Goal: Task Accomplishment & Management: Complete application form

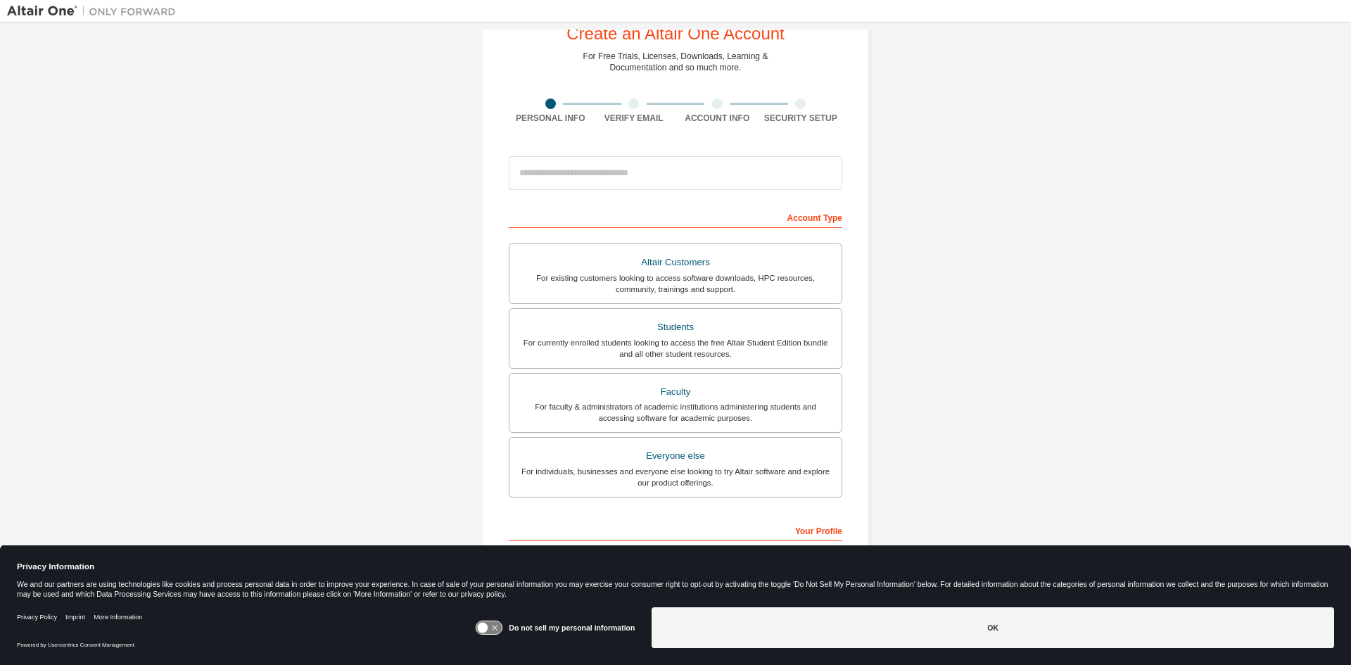
scroll to position [49, 0]
click at [485, 630] on icon at bounding box center [483, 628] width 11 height 11
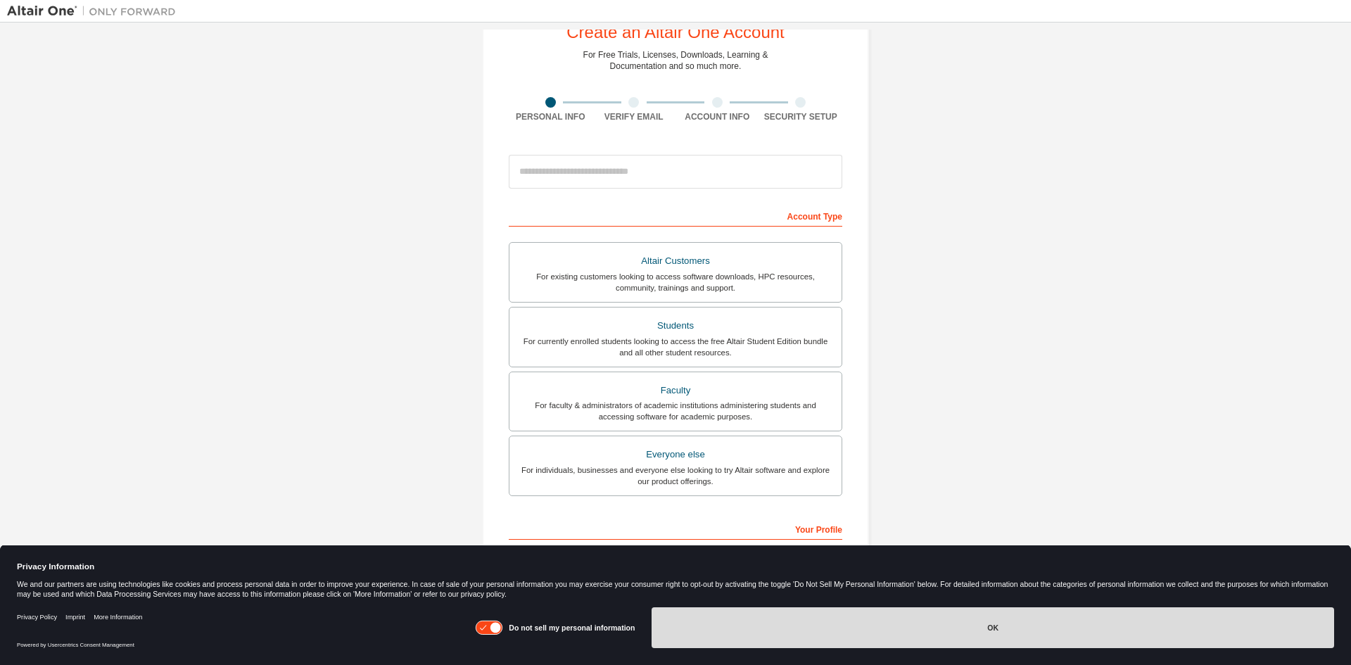
click at [747, 635] on button "OK" at bounding box center [992, 627] width 682 height 41
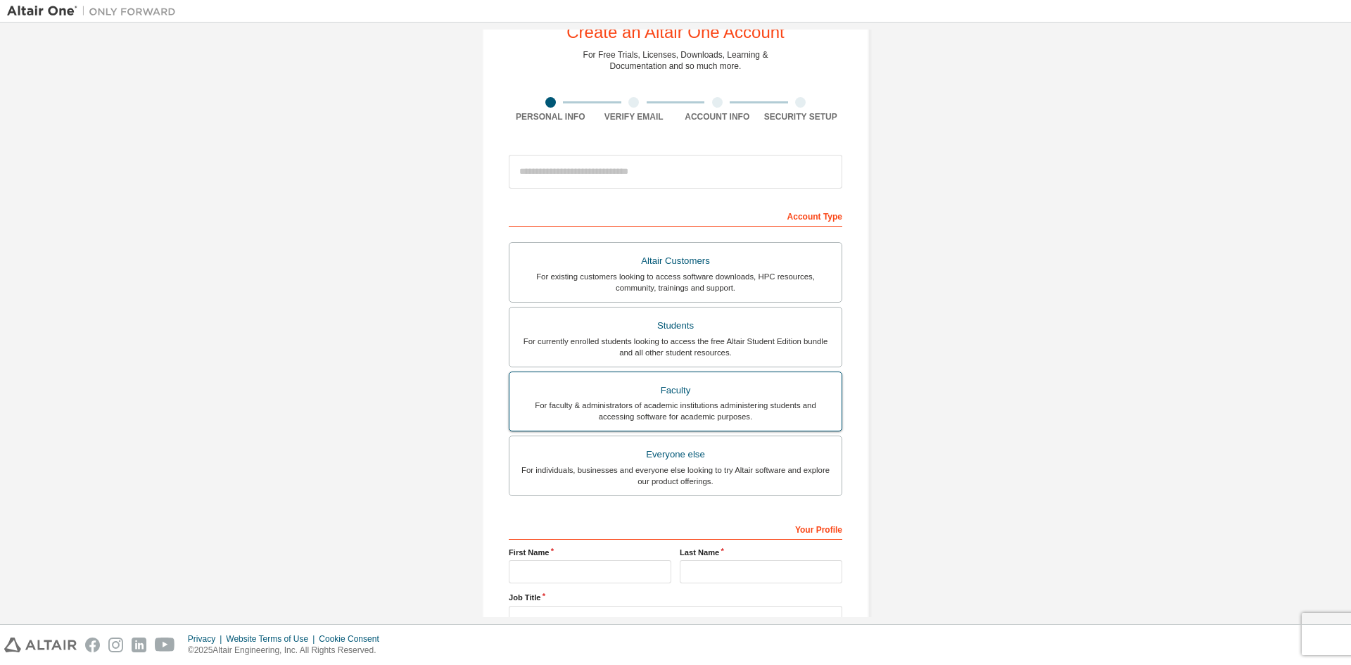
click at [763, 399] on div "Faculty" at bounding box center [675, 391] width 315 height 20
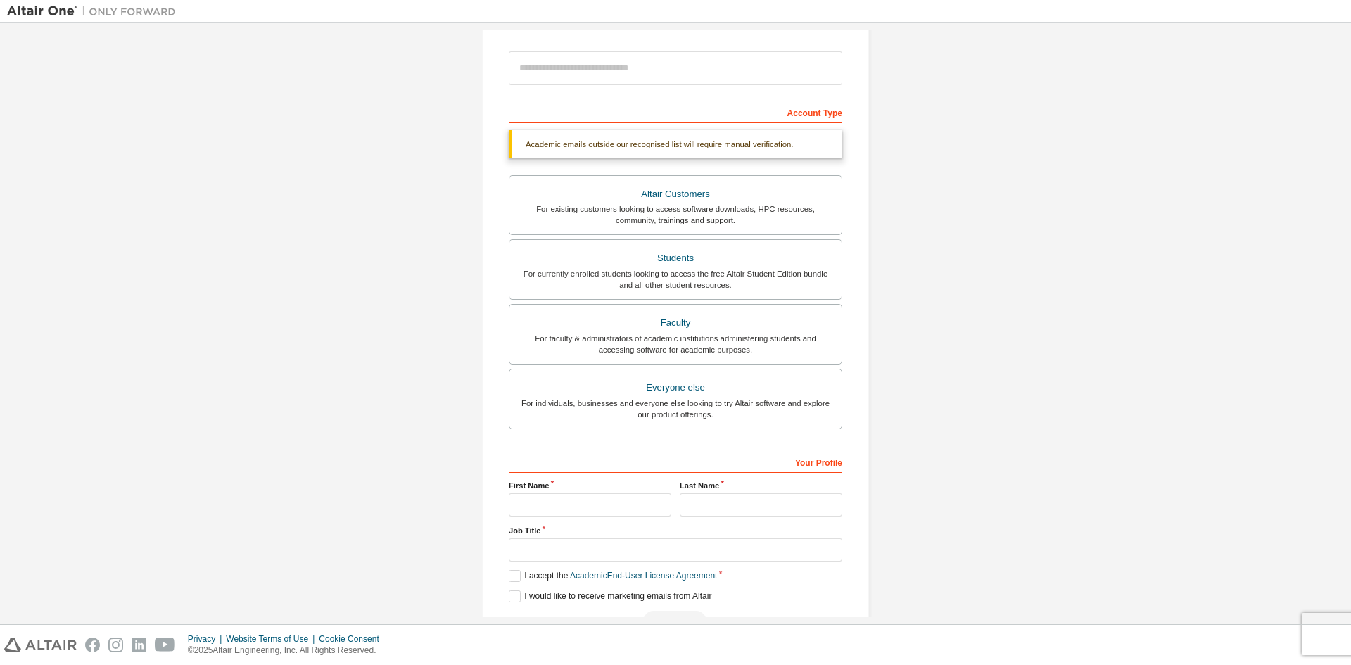
scroll to position [194, 0]
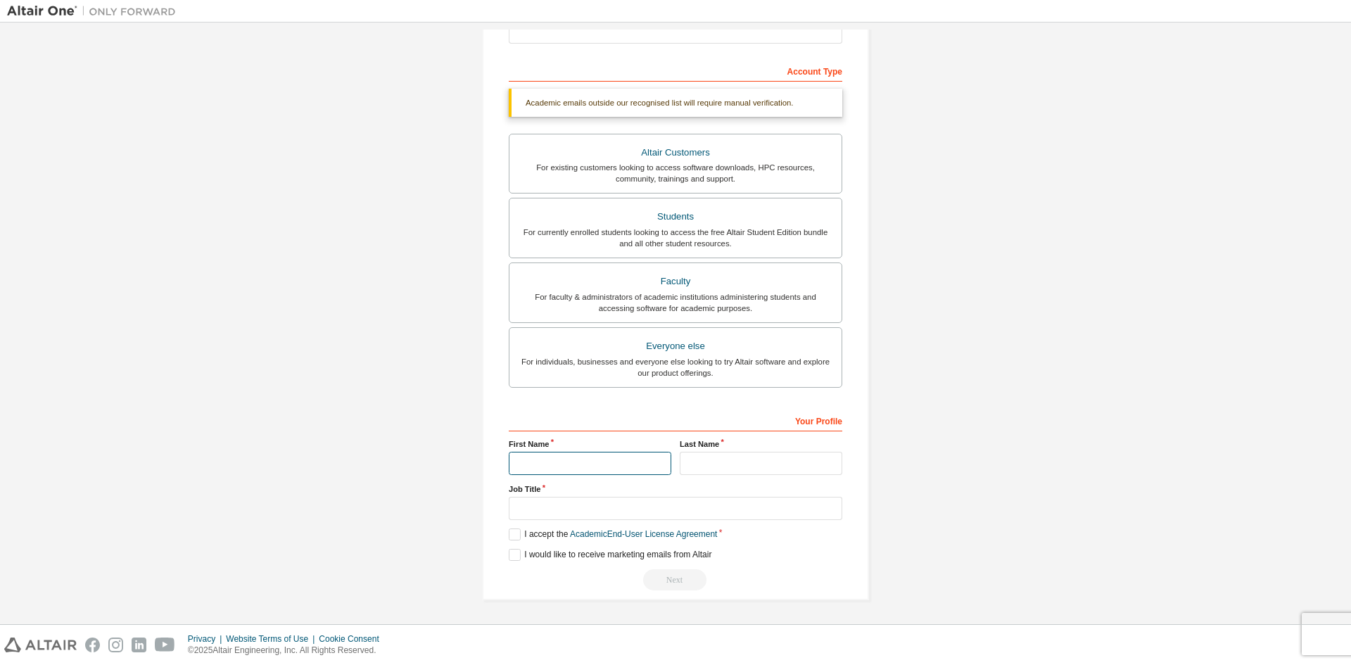
click at [537, 464] on input "text" at bounding box center [590, 463] width 162 height 23
type input "*******"
type input "**********"
click at [510, 533] on label "I accept the Academic End-User License Agreement" at bounding box center [613, 534] width 208 height 12
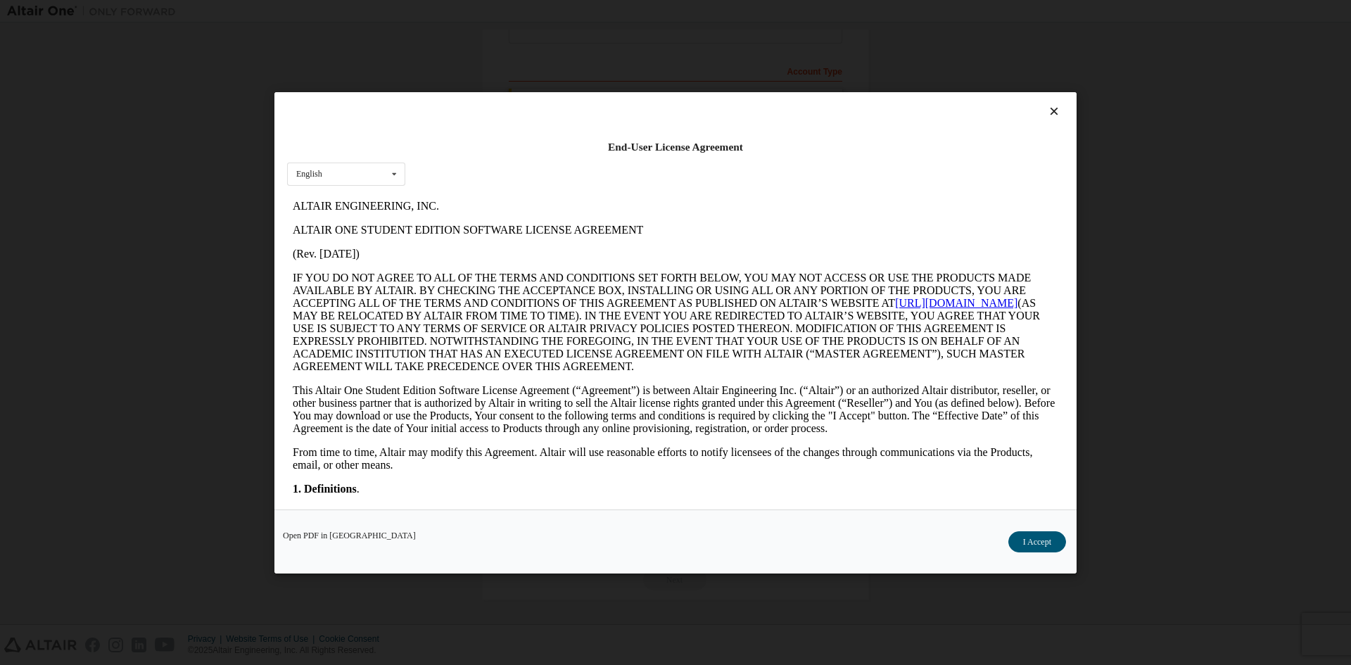
scroll to position [0, 0]
click at [947, 300] on link "[URL][DOMAIN_NAME]" at bounding box center [956, 302] width 122 height 12
click at [1042, 542] on button "I Accept" at bounding box center [1037, 540] width 58 height 21
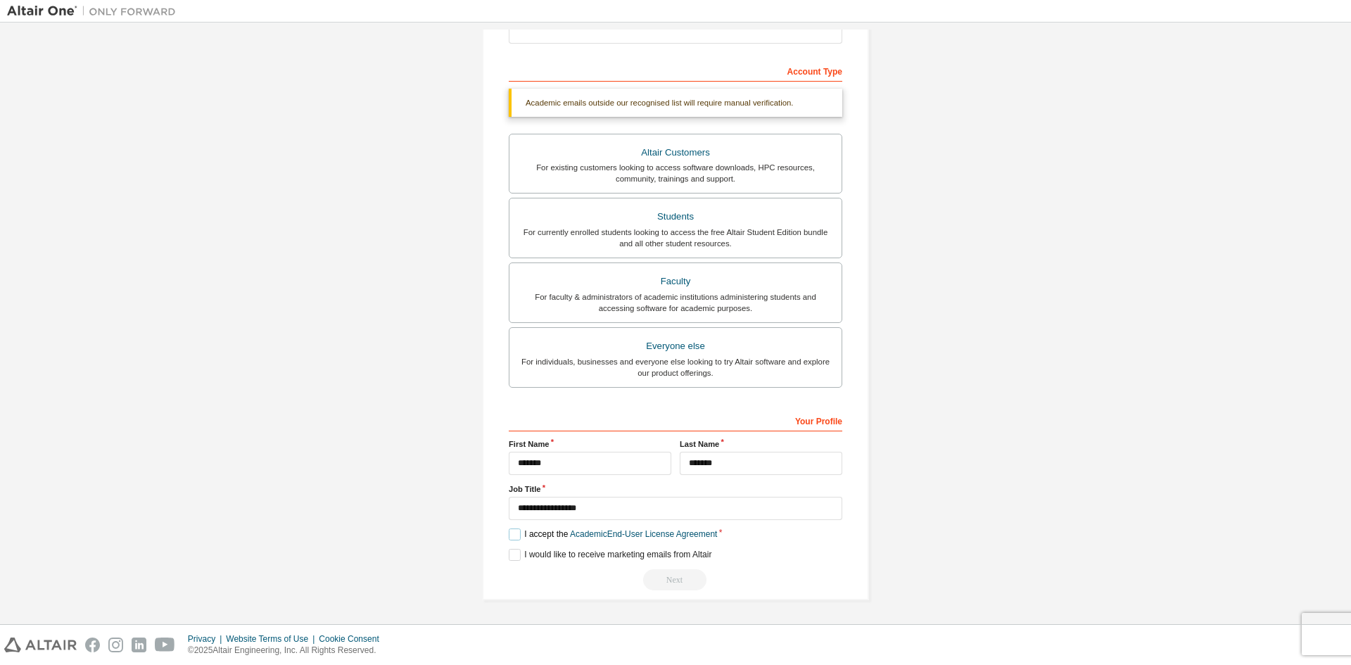
click at [511, 535] on label "I accept the Academic End-User License Agreement" at bounding box center [613, 534] width 208 height 12
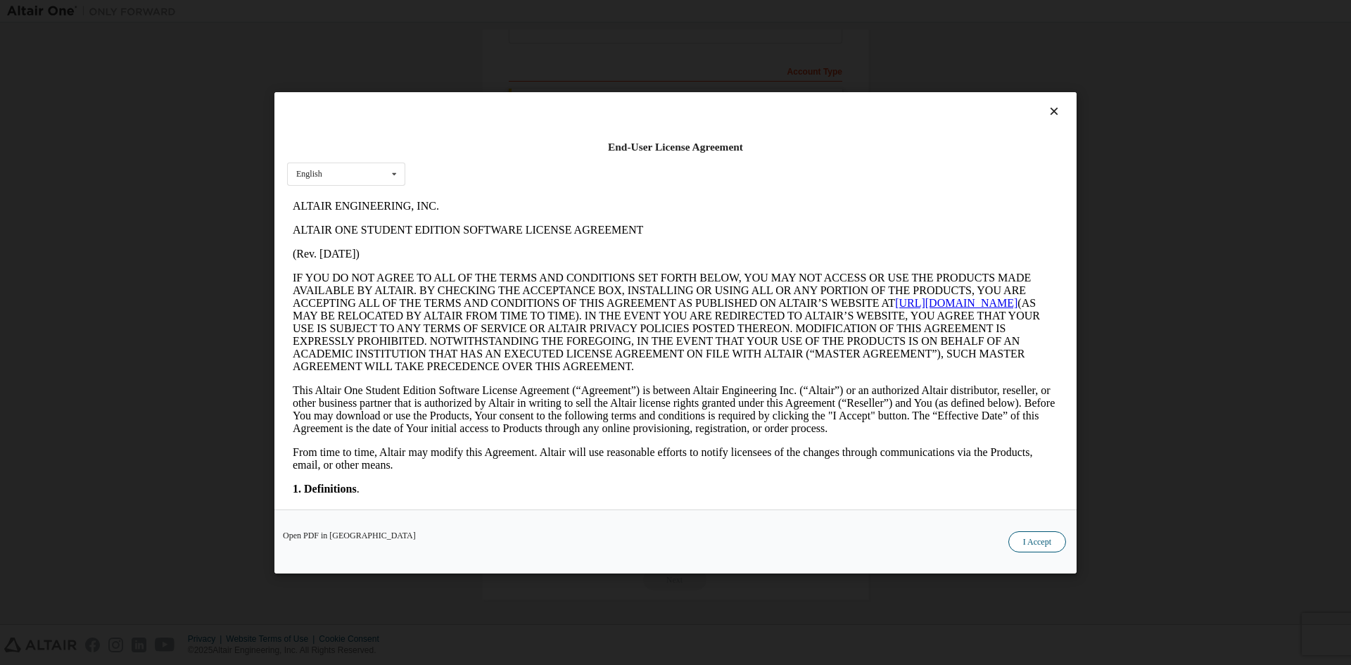
click at [1030, 543] on button "I Accept" at bounding box center [1037, 540] width 58 height 21
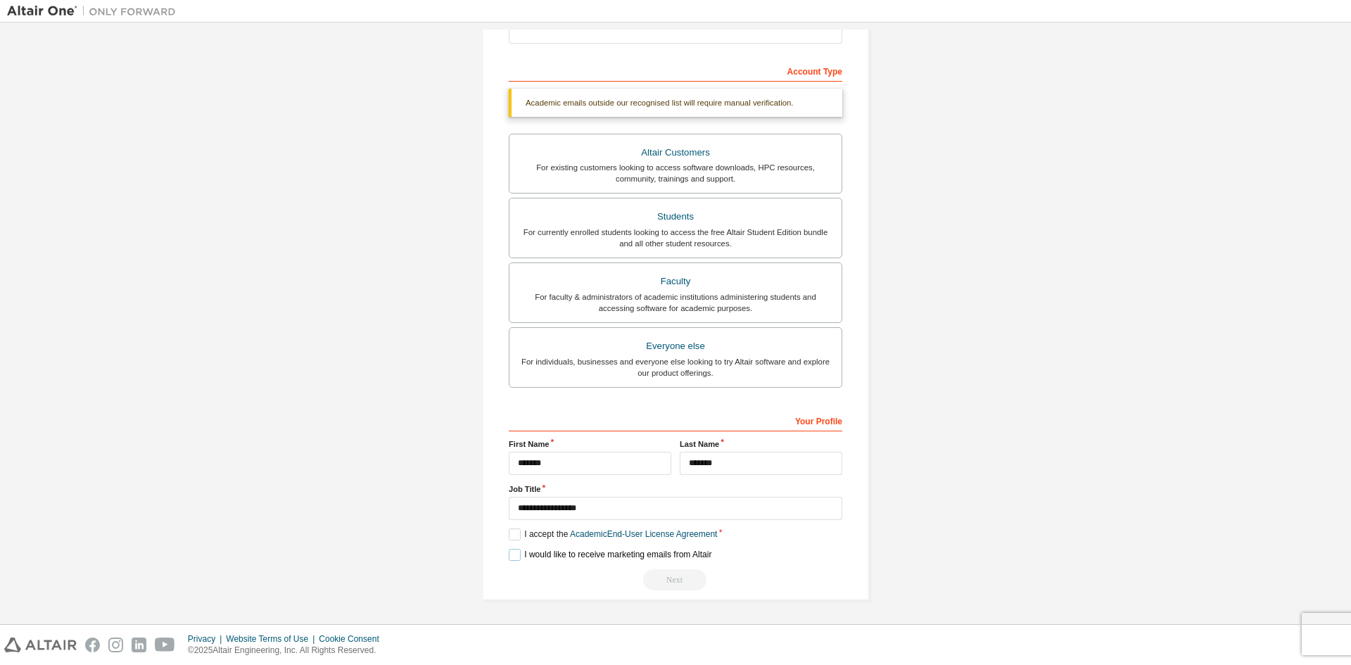
click at [510, 555] on label "I would like to receive marketing emails from Altair" at bounding box center [610, 555] width 203 height 12
drag, startPoint x: 1344, startPoint y: 523, endPoint x: 1332, endPoint y: 345, distance: 178.4
click at [1332, 345] on div "Create an Altair One Account For Free Trials, Licenses, Downloads, Learning & D…" at bounding box center [675, 323] width 1351 height 601
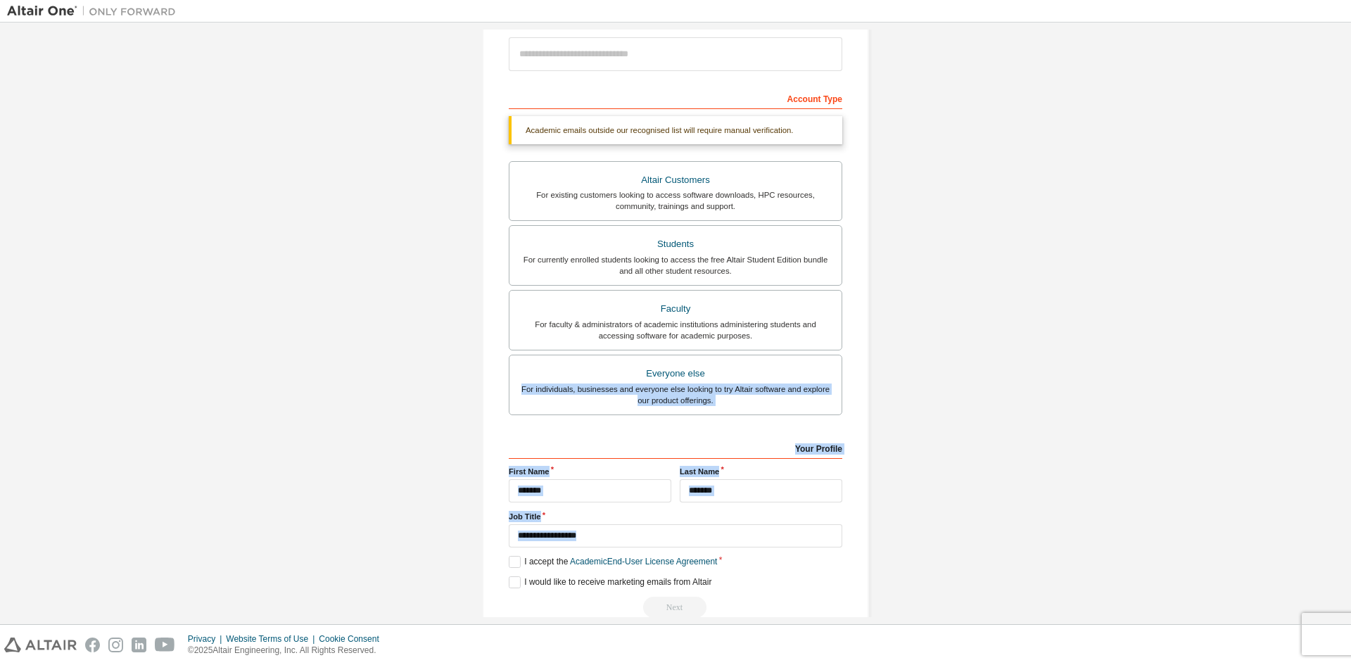
scroll to position [194, 0]
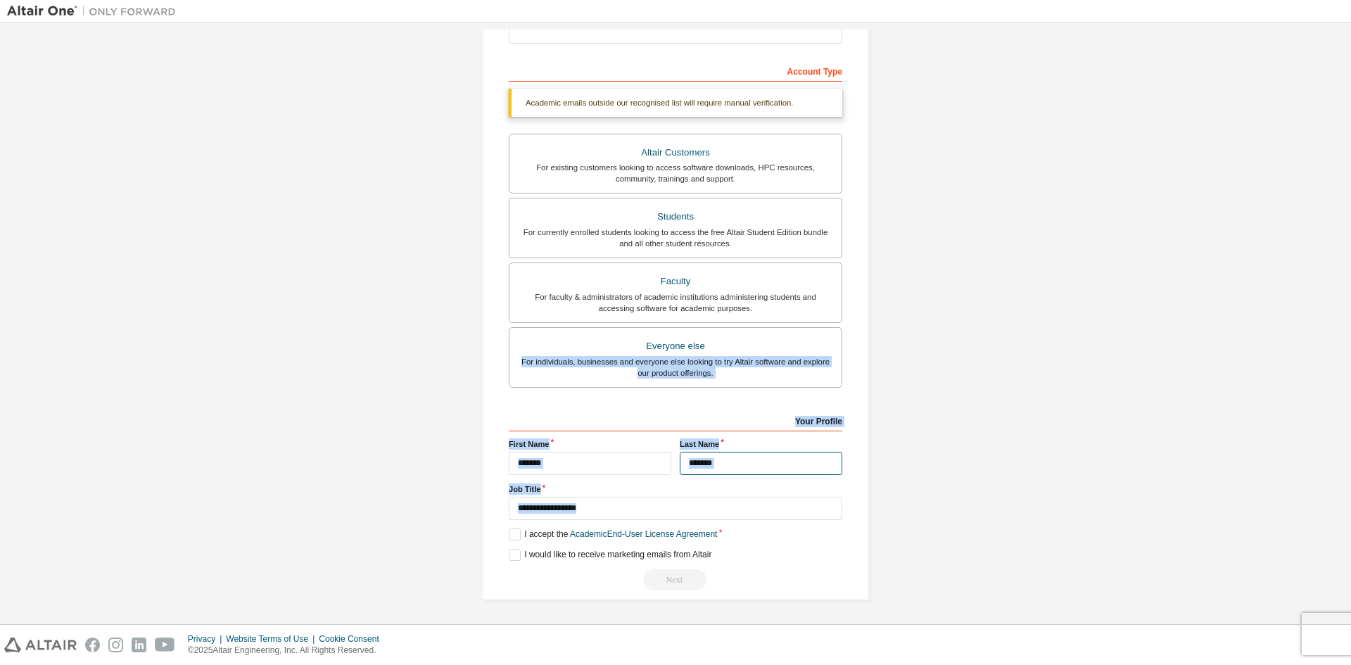
click at [727, 467] on input "*******" at bounding box center [761, 463] width 162 height 23
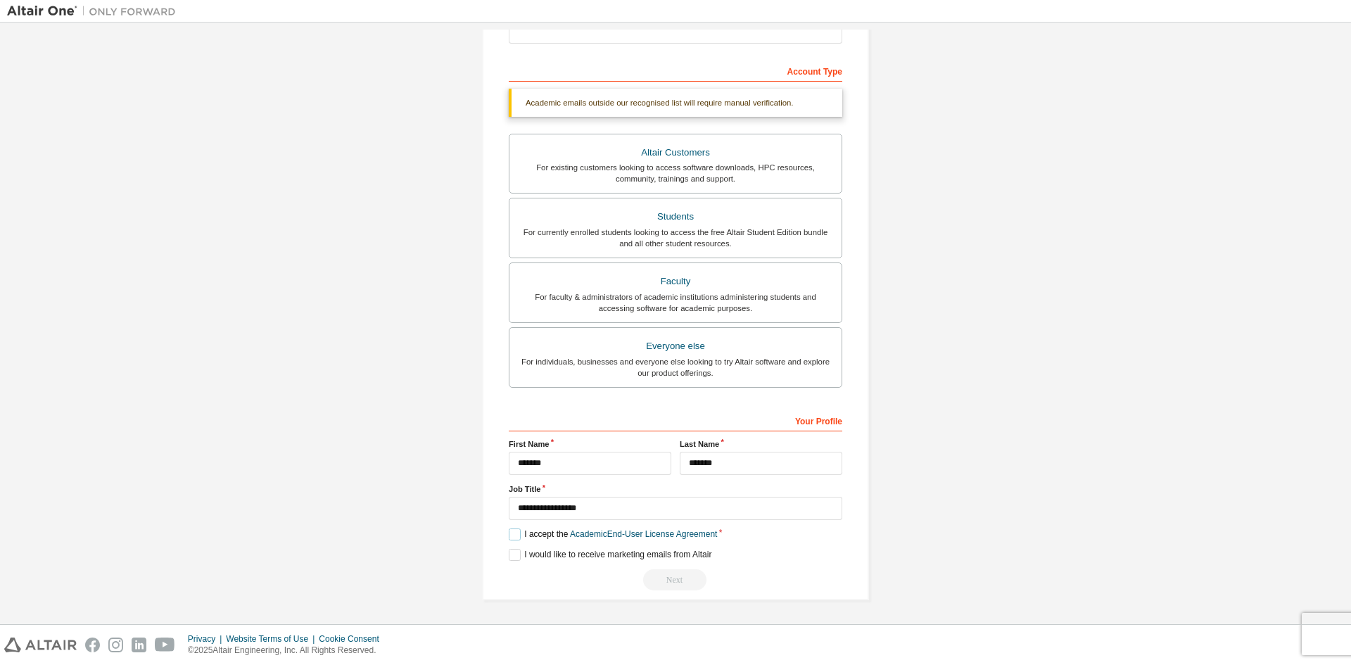
click at [511, 533] on label "I accept the Academic End-User License Agreement" at bounding box center [613, 534] width 208 height 12
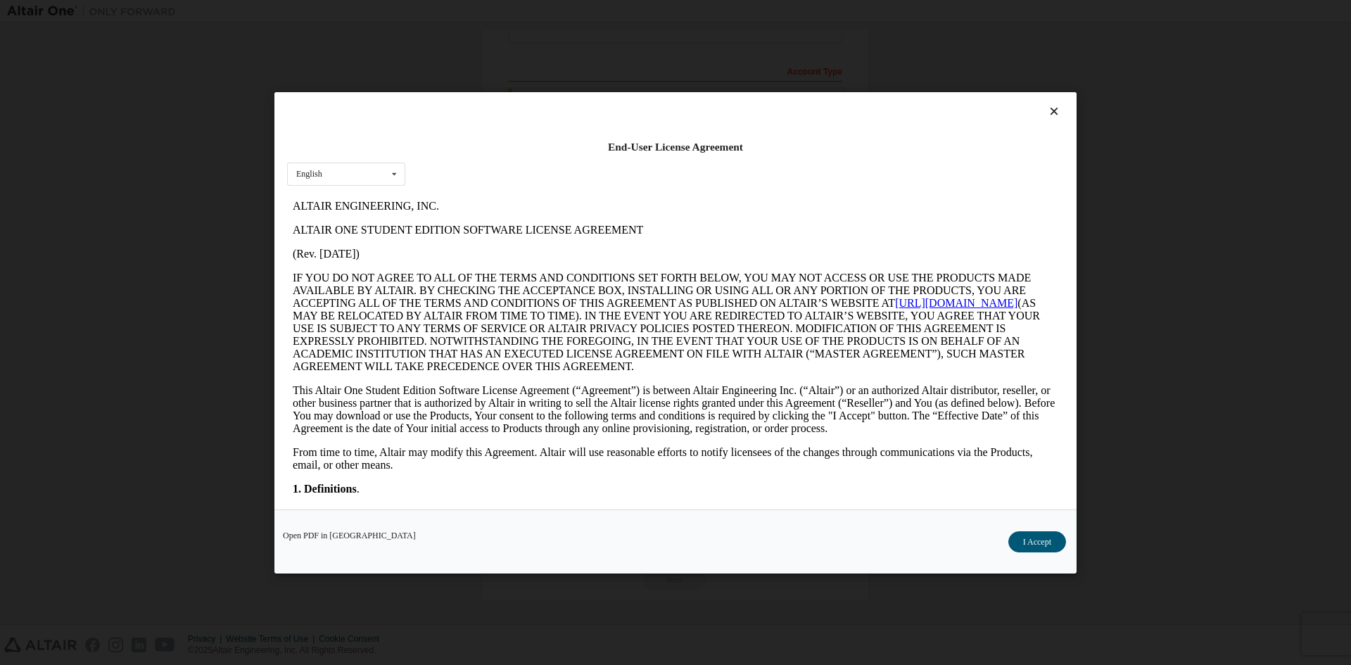
scroll to position [0, 0]
click at [1055, 115] on icon at bounding box center [1054, 111] width 15 height 13
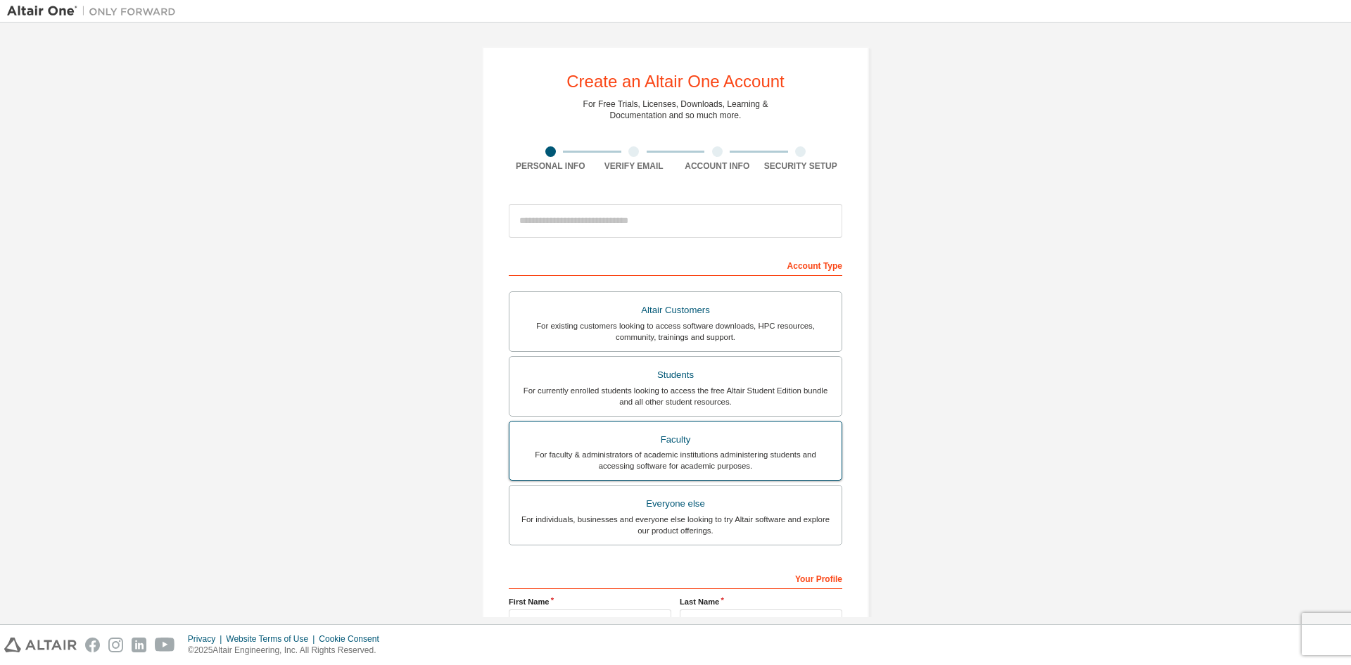
click at [654, 451] on div "For faculty & administrators of academic institutions administering students an…" at bounding box center [675, 460] width 315 height 23
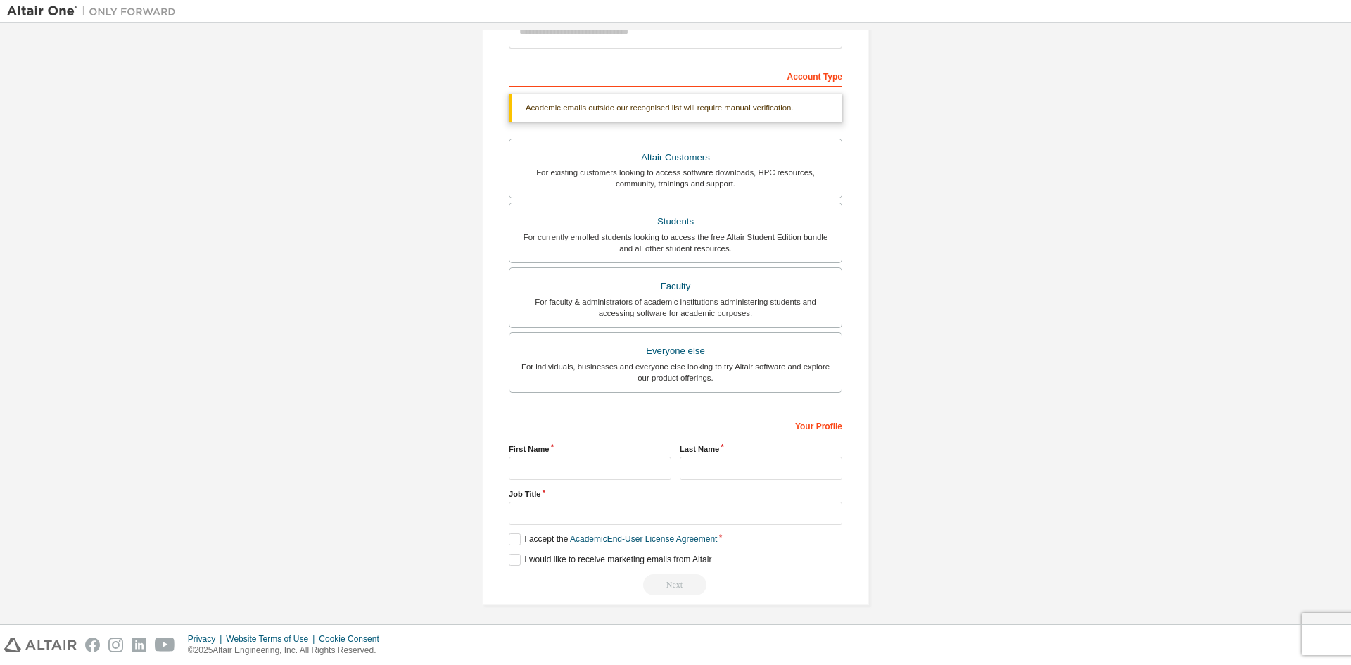
scroll to position [192, 0]
click at [561, 466] on input "text" at bounding box center [590, 465] width 162 height 23
type input "*******"
click at [511, 537] on label "I accept the Academic End-User License Agreement" at bounding box center [613, 536] width 208 height 12
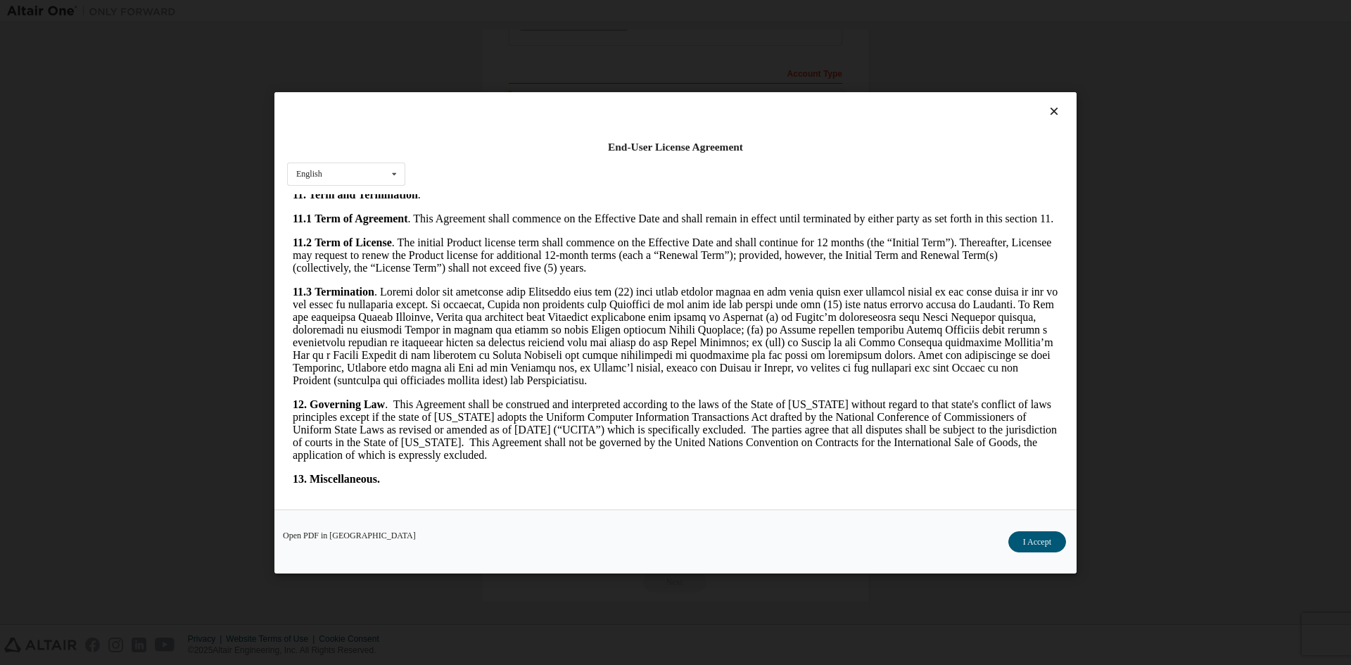
scroll to position [2111, 0]
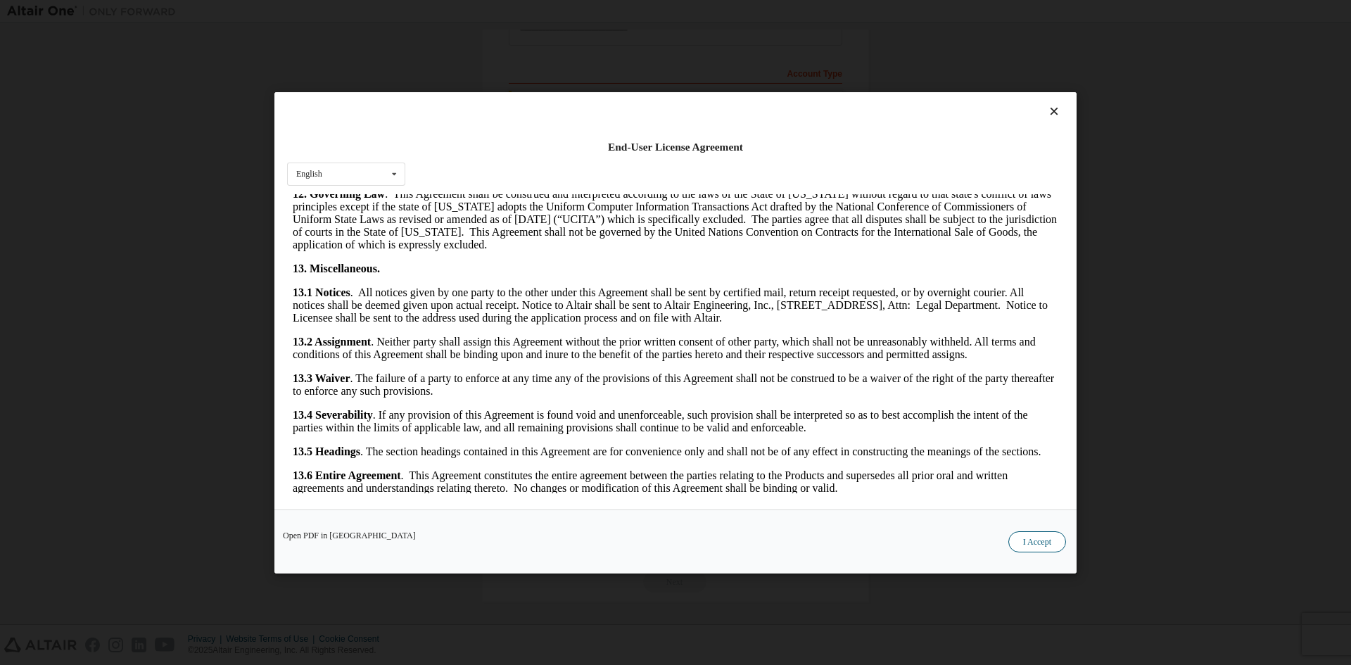
click at [1031, 541] on button "I Accept" at bounding box center [1037, 540] width 58 height 21
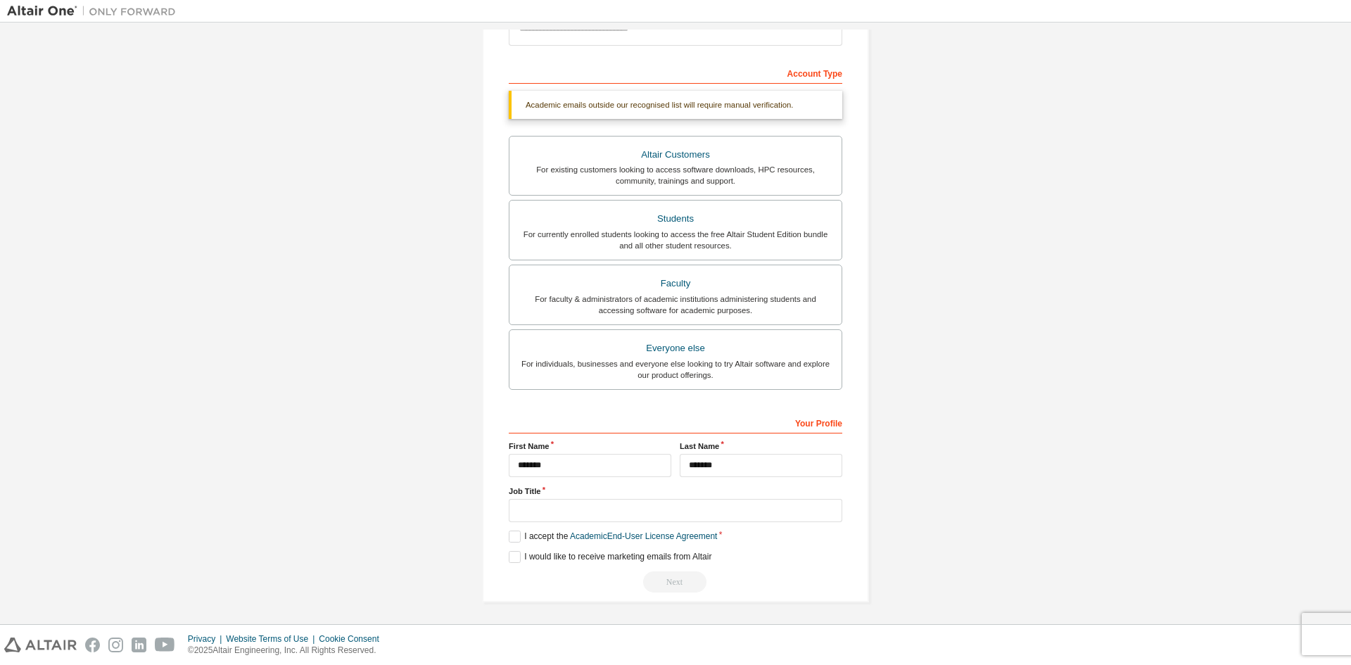
click at [668, 582] on div "Next" at bounding box center [675, 581] width 333 height 21
click at [676, 535] on link "Academic End-User License Agreement" at bounding box center [643, 536] width 147 height 10
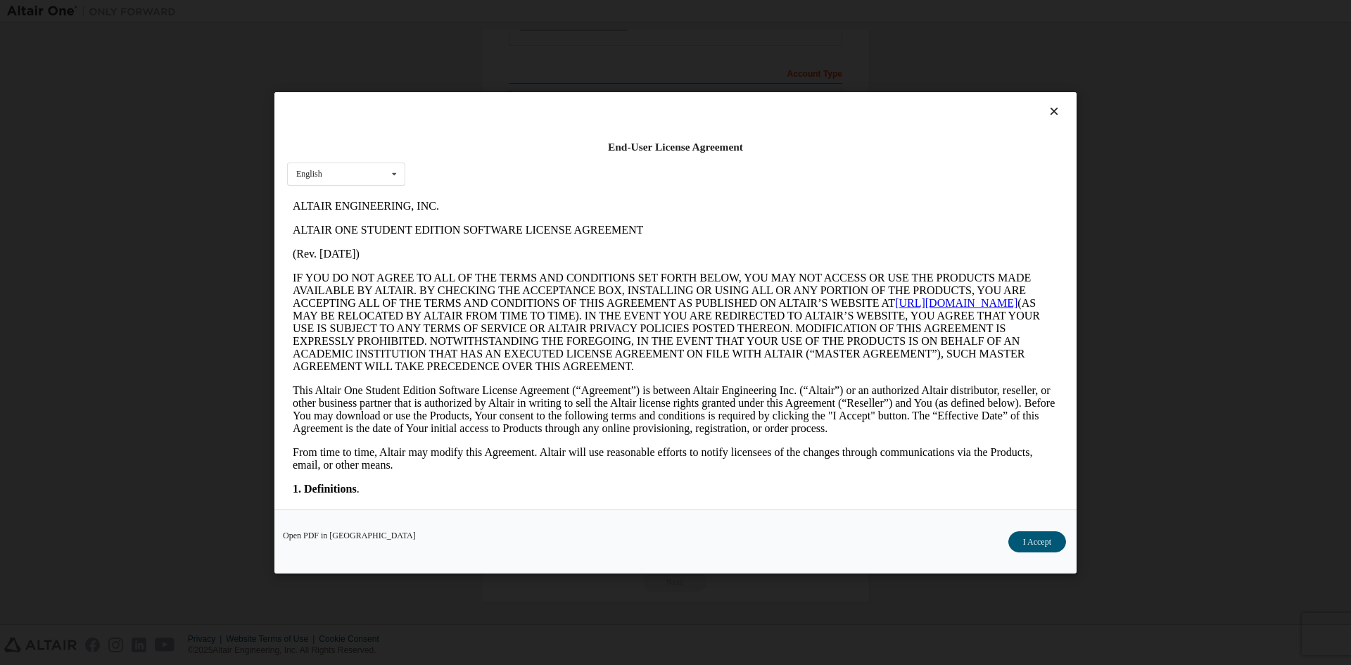
scroll to position [0, 0]
click at [1038, 543] on button "I Accept" at bounding box center [1037, 540] width 58 height 21
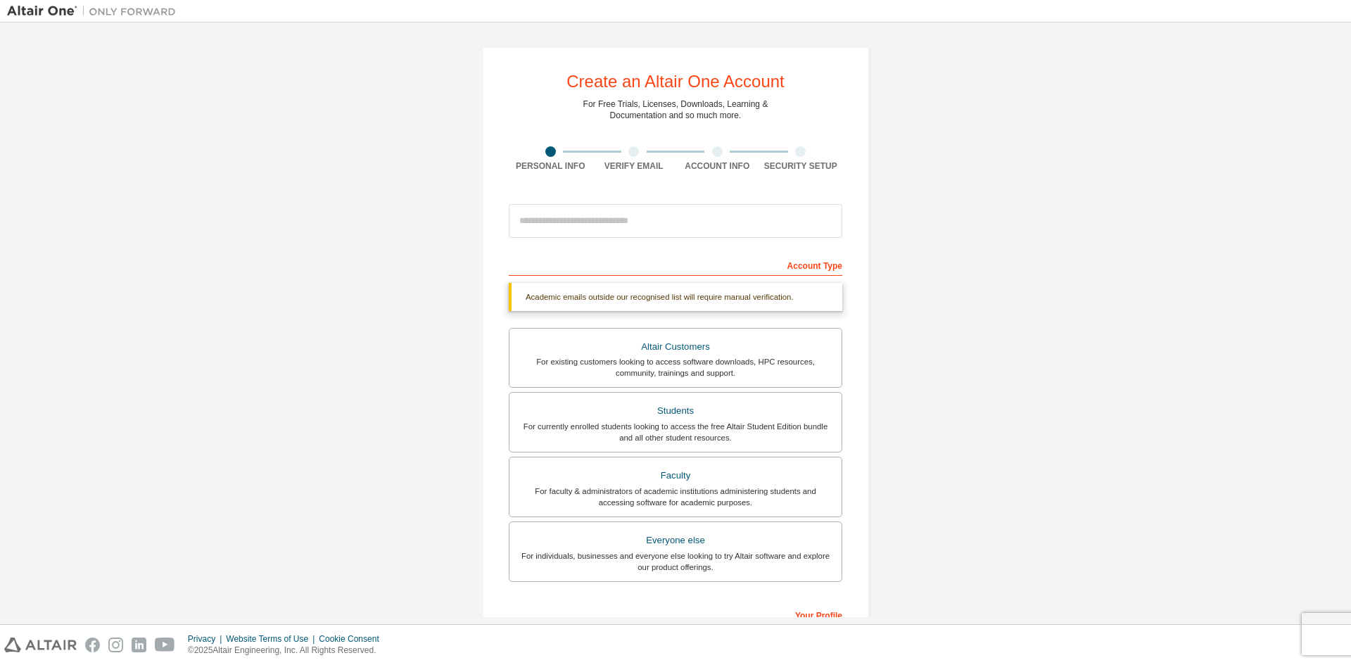
click at [634, 165] on div "Verify Email" at bounding box center [634, 165] width 84 height 11
click at [608, 225] on input "email" at bounding box center [675, 221] width 333 height 34
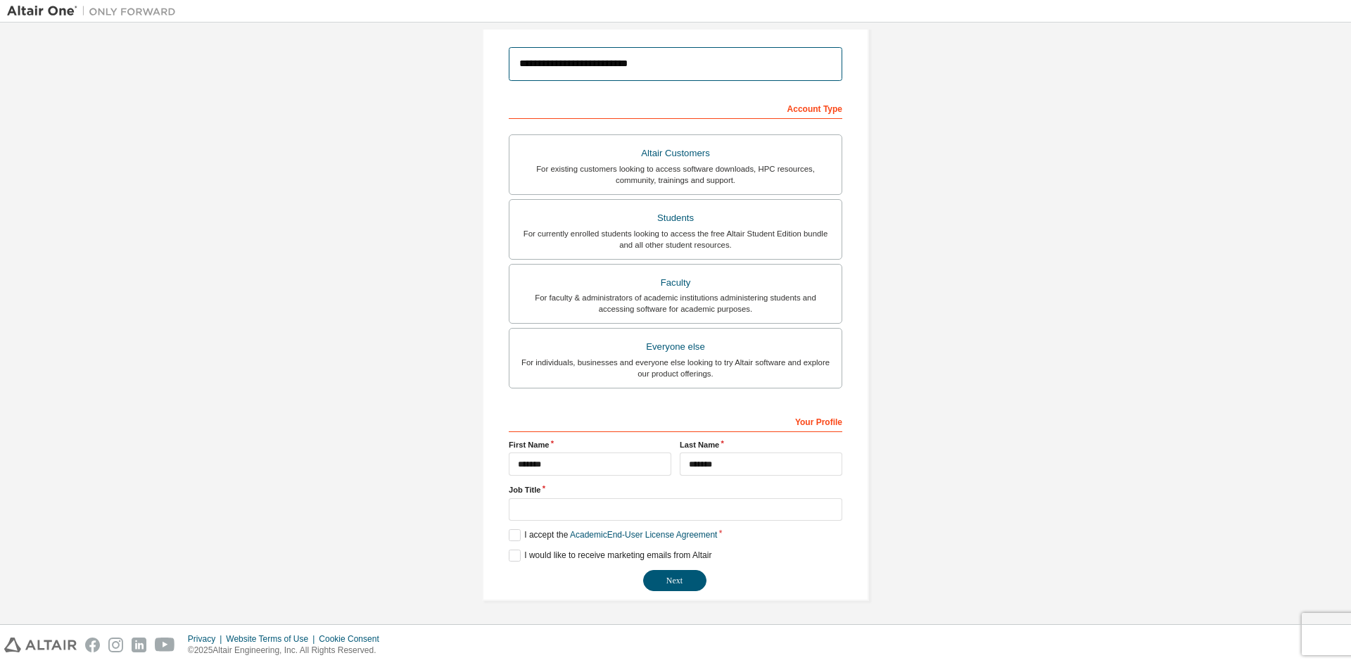
scroll to position [158, 0]
type input "**********"
click at [525, 508] on input "text" at bounding box center [675, 508] width 333 height 23
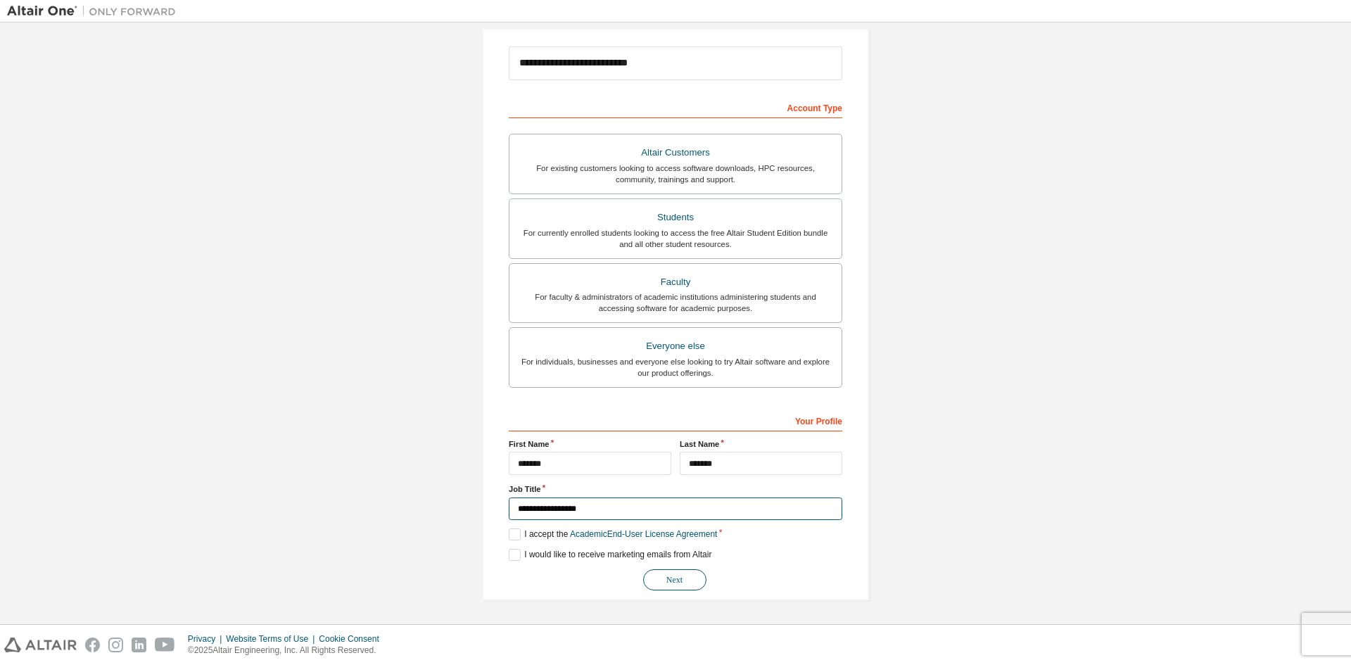
type input "**********"
click at [654, 583] on button "Next" at bounding box center [674, 579] width 63 height 21
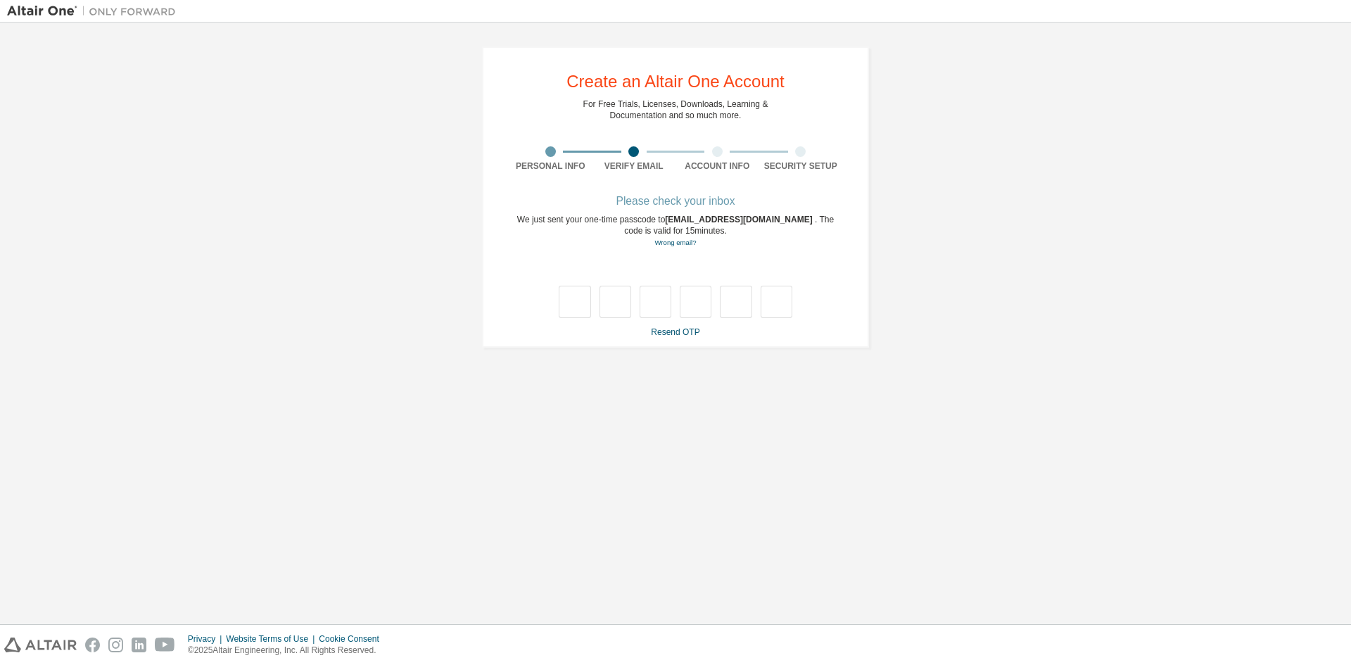
scroll to position [0, 0]
type input "*"
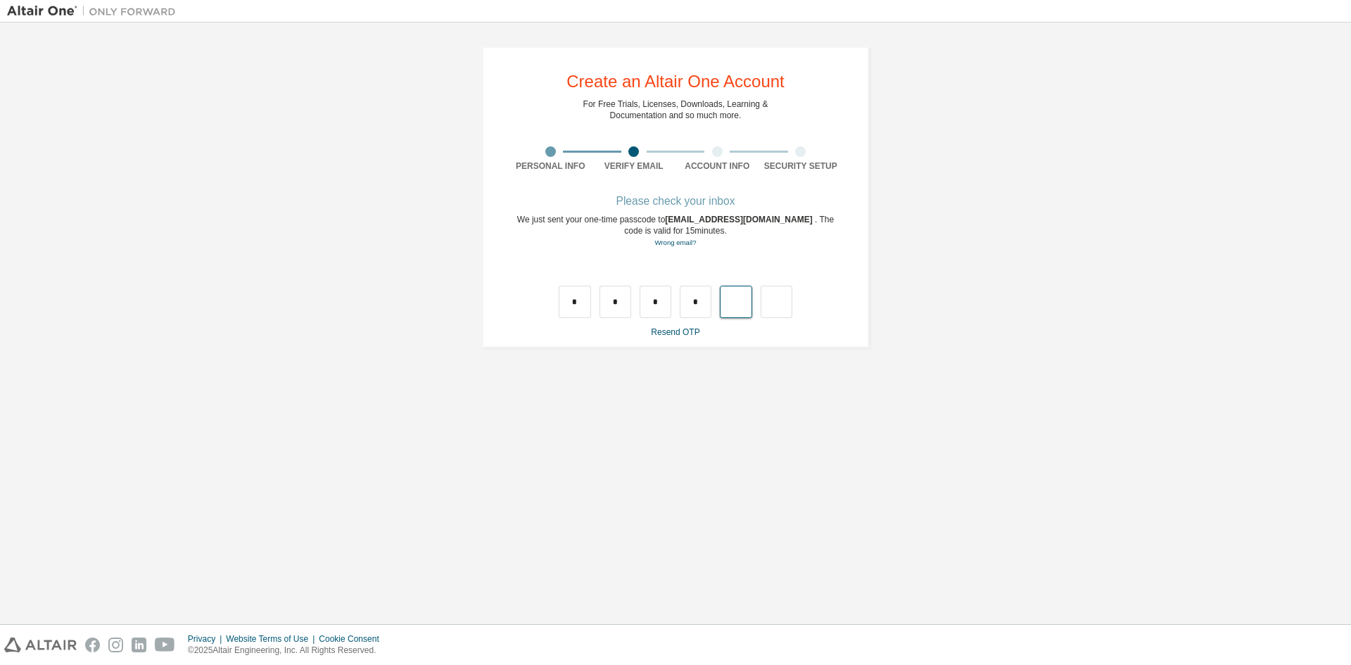
type input "*"
click at [573, 304] on input "text" at bounding box center [575, 302] width 32 height 32
type input "*"
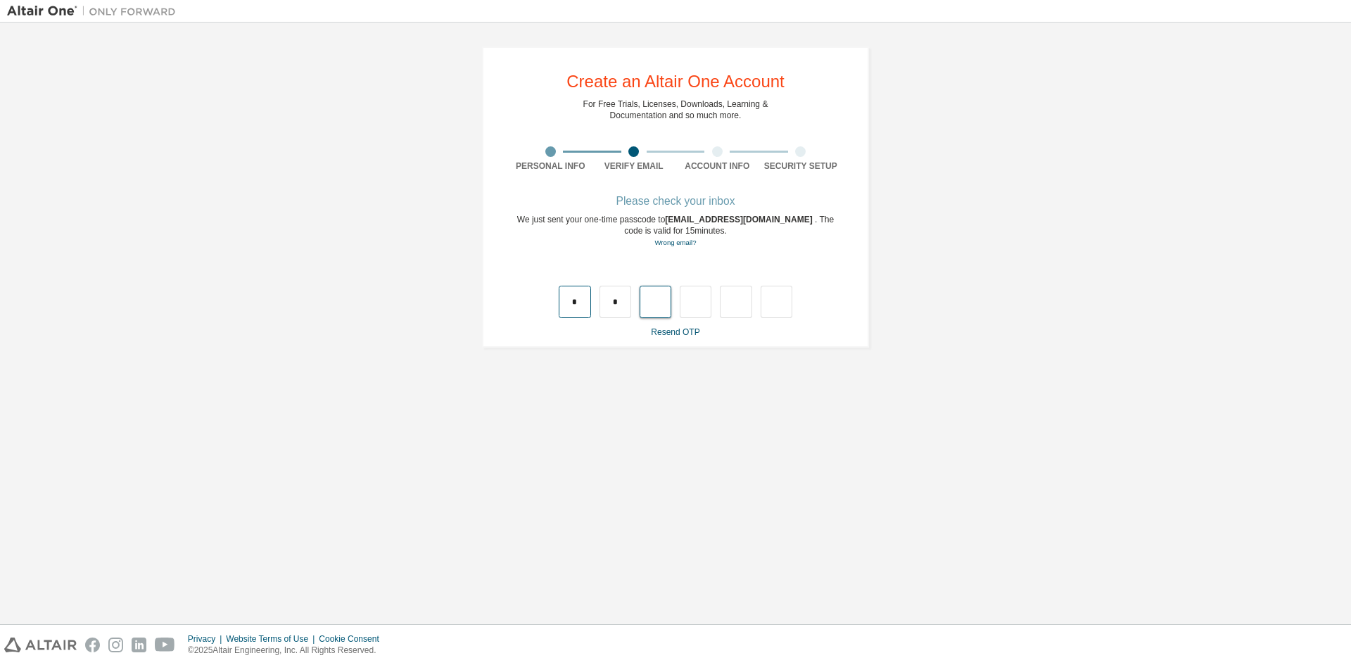
type input "*"
